Goal: Information Seeking & Learning: Learn about a topic

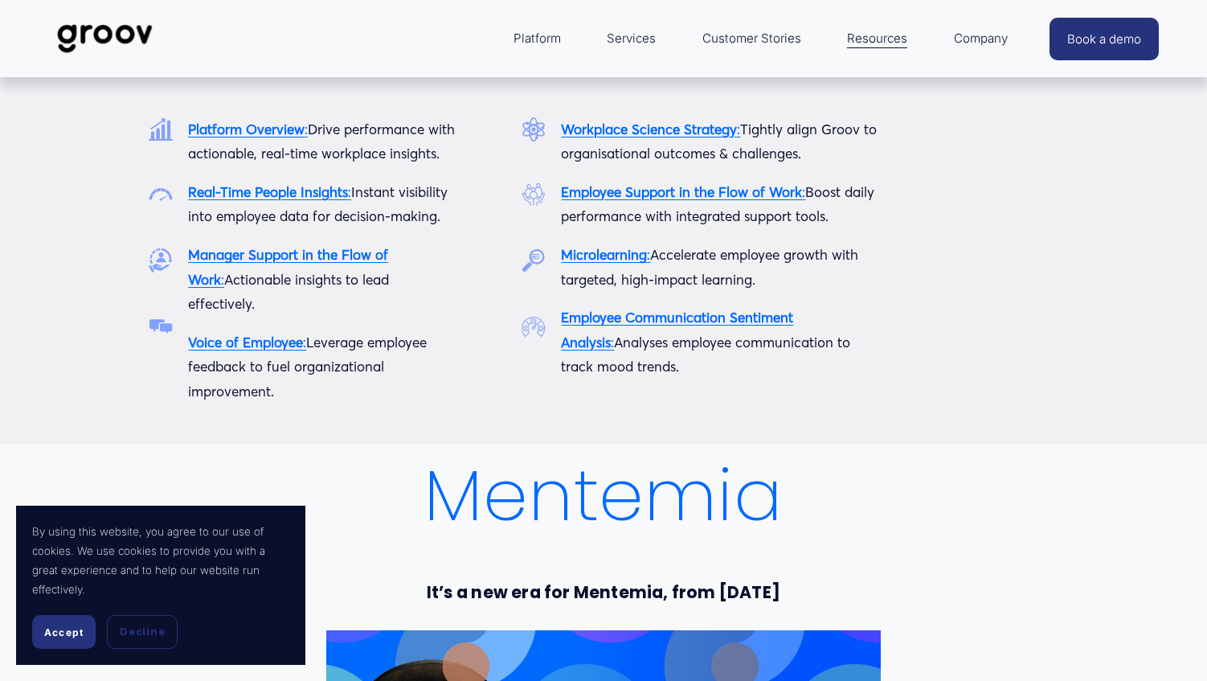
click at [522, 35] on span "Platform" at bounding box center [537, 38] width 47 height 22
click at [216, 129] on strong "Platform Overview" at bounding box center [246, 129] width 117 height 17
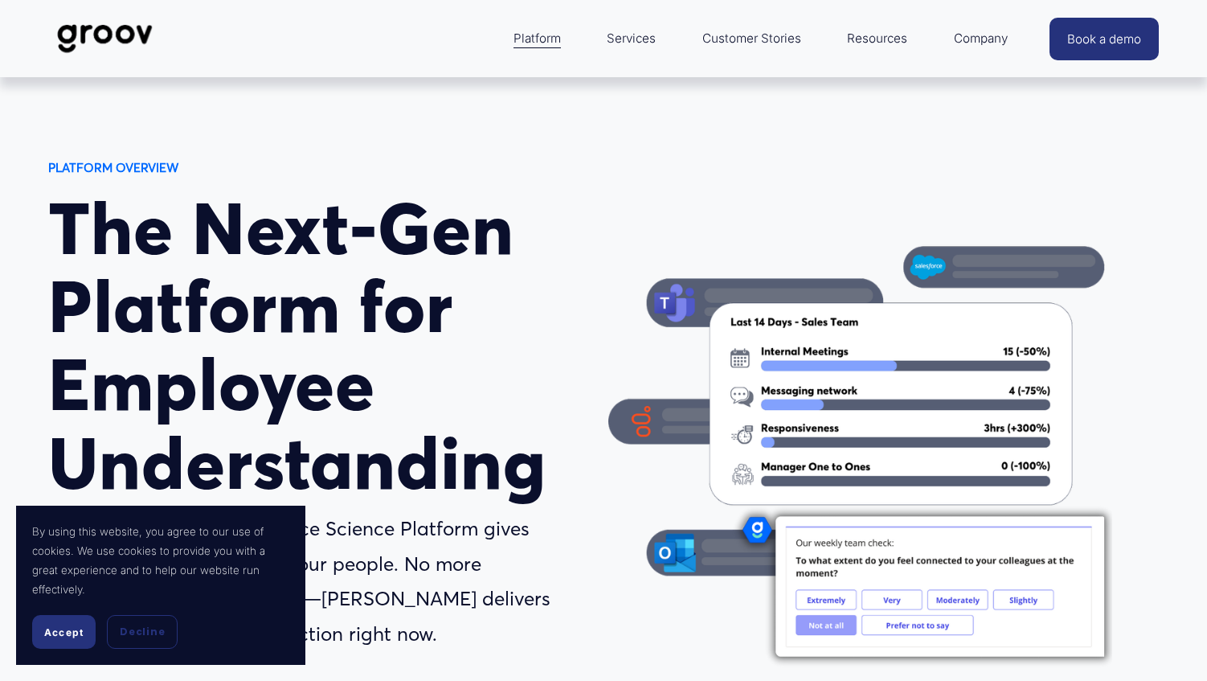
click at [62, 630] on span "Accept" at bounding box center [63, 632] width 39 height 12
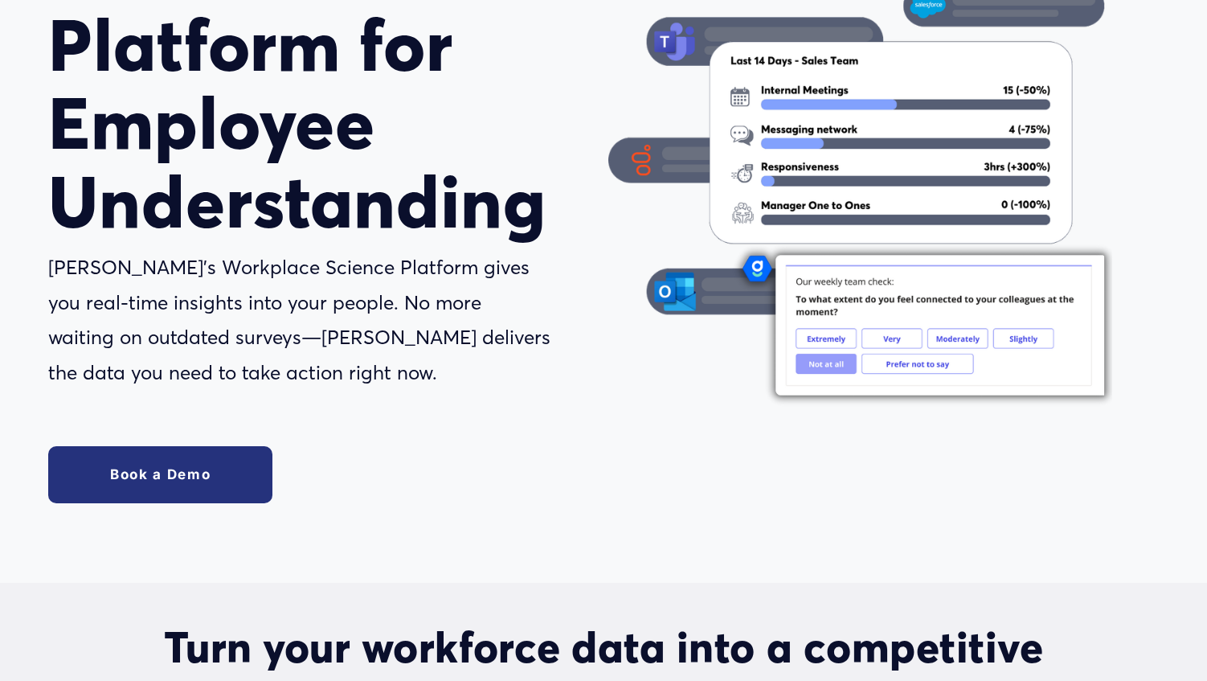
scroll to position [272, 0]
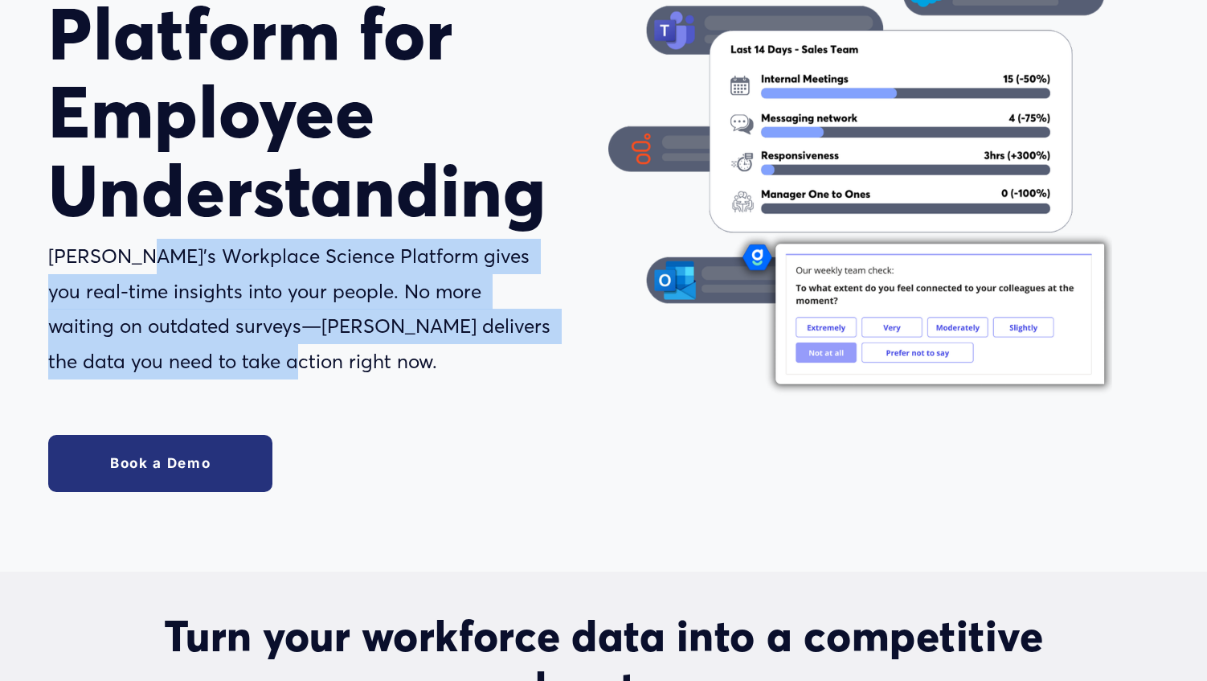
drag, startPoint x: 133, startPoint y: 246, endPoint x: 468, endPoint y: 353, distance: 351.7
click at [468, 353] on p "[PERSON_NAME]’s Workplace Science Platform gives you real-time insights into yo…" at bounding box center [300, 309] width 504 height 140
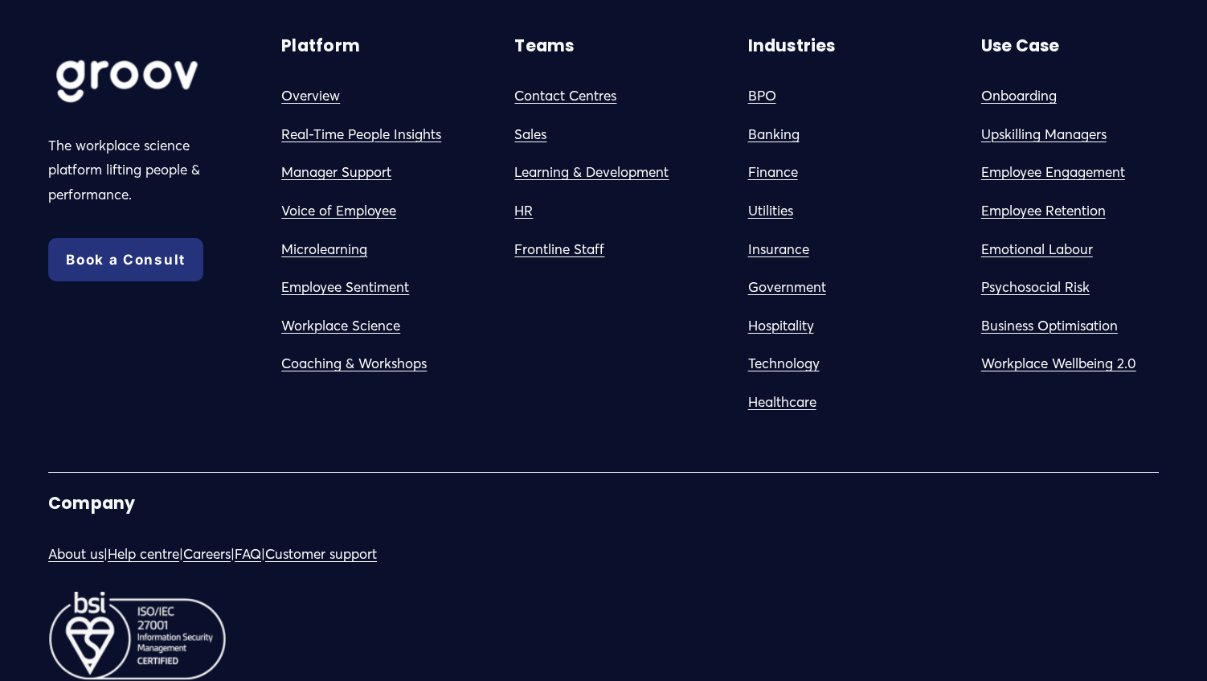
scroll to position [5990, 0]
